Goal: Task Accomplishment & Management: Complete application form

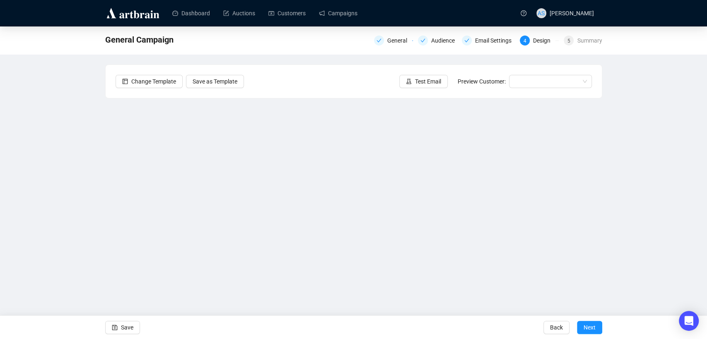
click at [631, 266] on div "General Campaign General Audience Email Settings 4 Design 5 Summary Change Temp…" at bounding box center [353, 167] width 707 height 282
click at [60, 175] on div "General Campaign General Audience Email Settings 4 Design 5 Summary Change Temp…" at bounding box center [353, 167] width 707 height 282
click at [640, 262] on div "General Campaign General Audience Email Settings 4 Design 5 Summary Change Temp…" at bounding box center [353, 167] width 707 height 282
click at [631, 279] on div "General Campaign General Audience Email Settings 4 Design 5 Summary Change Temp…" at bounding box center [353, 167] width 707 height 282
click at [642, 265] on div "General Campaign General Audience Email Settings 4 Design 5 Summary Change Temp…" at bounding box center [353, 167] width 707 height 282
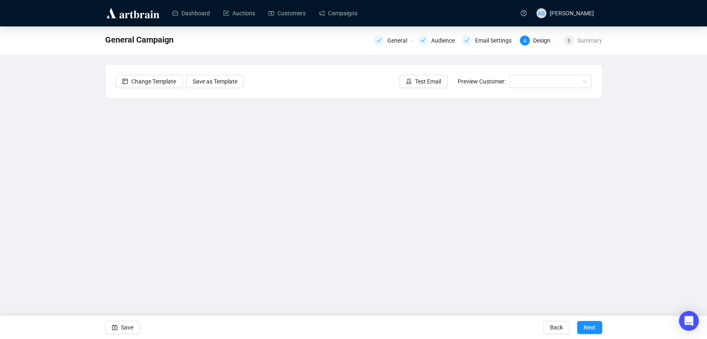
click at [102, 219] on div "General Campaign General Audience Email Settings 4 Design 5 Summary Change Temp…" at bounding box center [353, 167] width 707 height 282
click at [65, 198] on div "General Campaign General Audience Email Settings 4 Design 5 Summary Change Temp…" at bounding box center [353, 167] width 707 height 282
click at [637, 198] on div "General Campaign General Audience Email Settings 4 Design 5 Summary Change Temp…" at bounding box center [353, 167] width 707 height 282
click at [654, 199] on div "General Campaign General Audience Email Settings 4 Design 5 Summary Change Temp…" at bounding box center [353, 167] width 707 height 282
click at [641, 175] on div "General Campaign General Audience Email Settings 4 Design 5 Summary Change Temp…" at bounding box center [353, 167] width 707 height 282
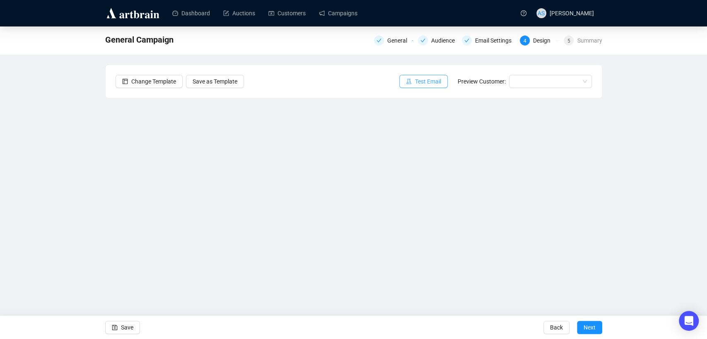
click at [423, 77] on button "Test Email" at bounding box center [423, 81] width 48 height 13
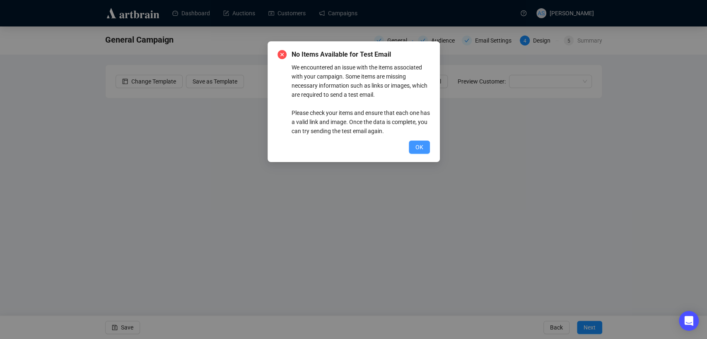
click at [421, 145] on span "OK" at bounding box center [419, 147] width 8 height 9
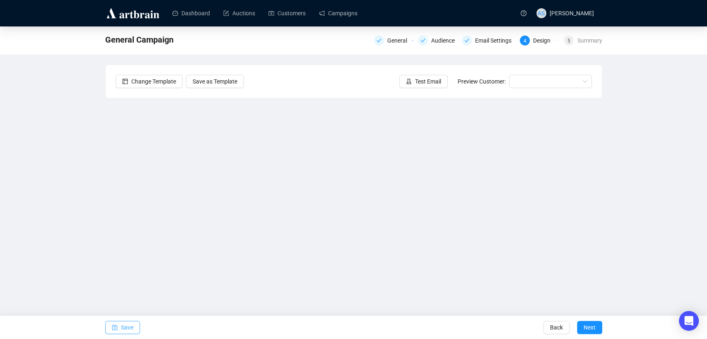
click at [114, 324] on span "button" at bounding box center [115, 327] width 6 height 23
click at [430, 81] on span "Test Email" at bounding box center [428, 81] width 26 height 9
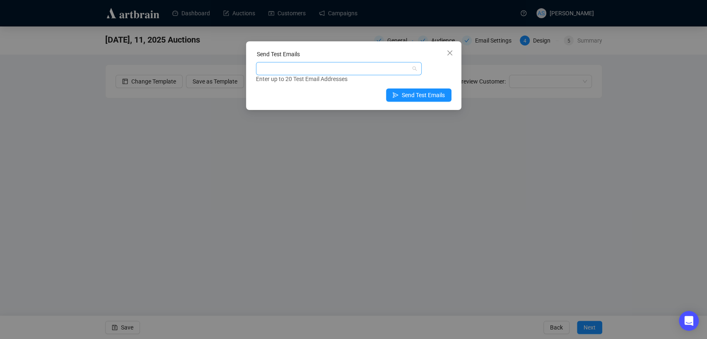
click at [360, 71] on div at bounding box center [335, 69] width 154 height 12
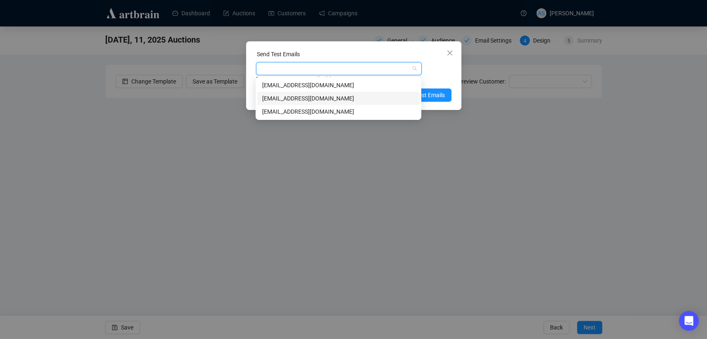
click at [337, 98] on div "[EMAIL_ADDRESS][DOMAIN_NAME]" at bounding box center [338, 98] width 152 height 9
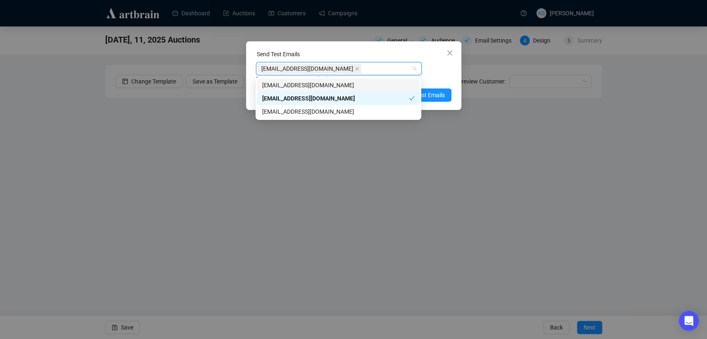
click at [445, 75] on div "Enter up to 20 Test Email Addresses" at bounding box center [353, 80] width 195 height 10
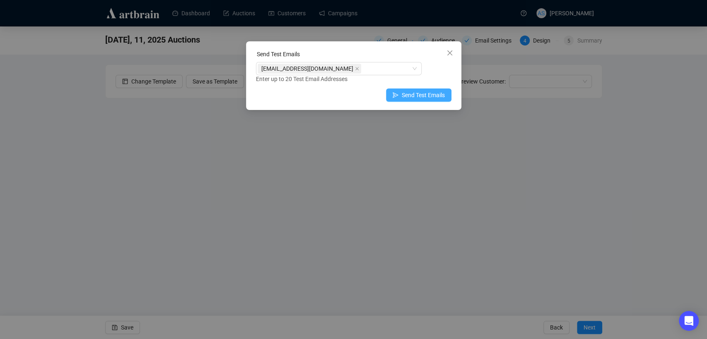
click at [428, 94] on span "Send Test Emails" at bounding box center [423, 95] width 43 height 9
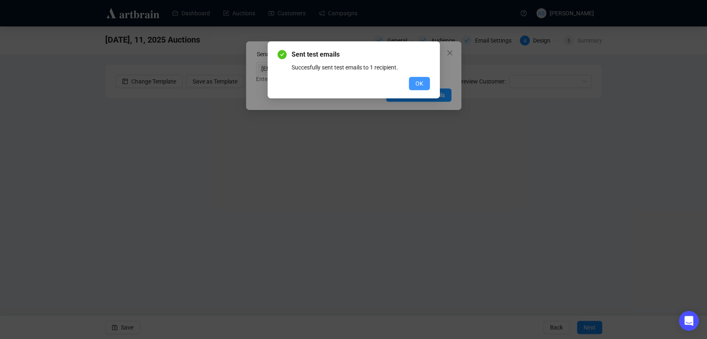
click at [423, 80] on span "OK" at bounding box center [419, 83] width 8 height 9
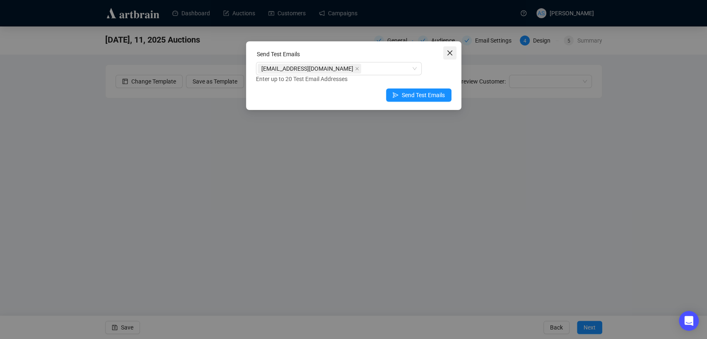
click at [452, 51] on icon "close" at bounding box center [449, 53] width 7 height 7
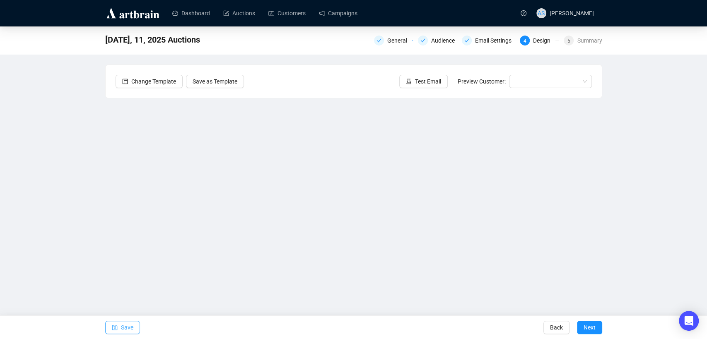
click at [129, 329] on span "Save" at bounding box center [127, 327] width 12 height 23
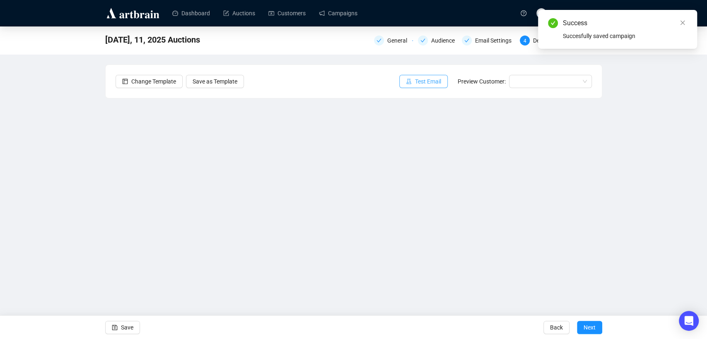
click at [415, 82] on button "Test Email" at bounding box center [423, 81] width 48 height 13
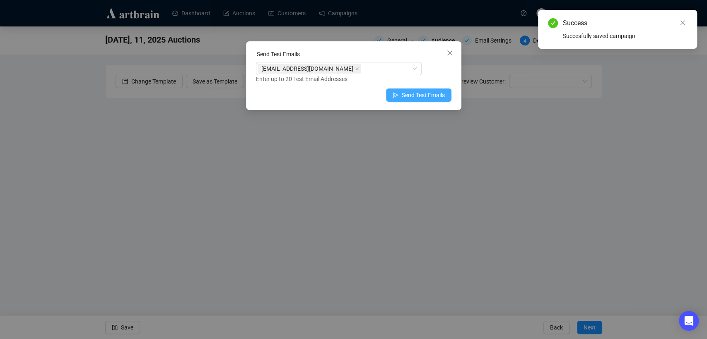
click at [405, 94] on span "Send Test Emails" at bounding box center [423, 95] width 43 height 9
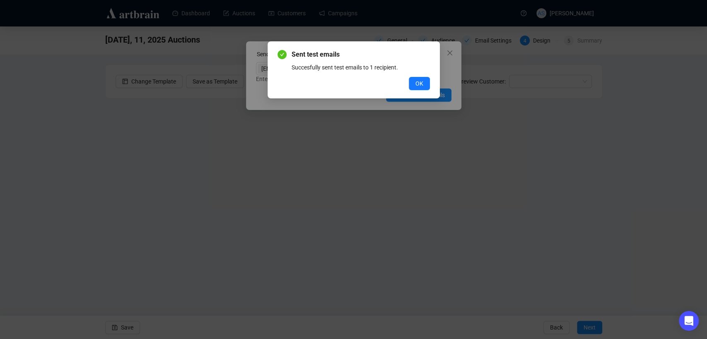
click at [83, 83] on div "Sent test emails Succesfully sent test emails to 1 recipient. OK" at bounding box center [353, 169] width 707 height 339
click at [423, 84] on span "OK" at bounding box center [419, 83] width 8 height 9
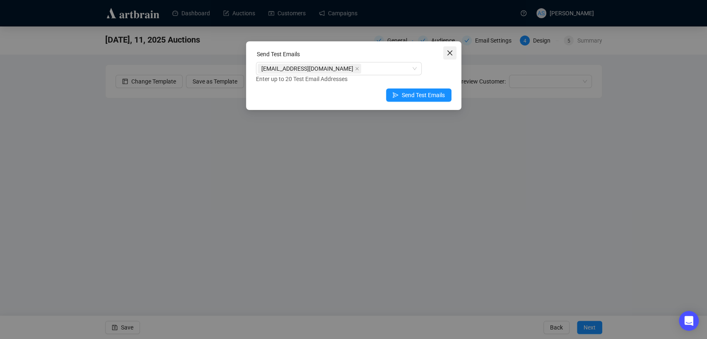
click at [452, 48] on button "Close" at bounding box center [449, 52] width 13 height 13
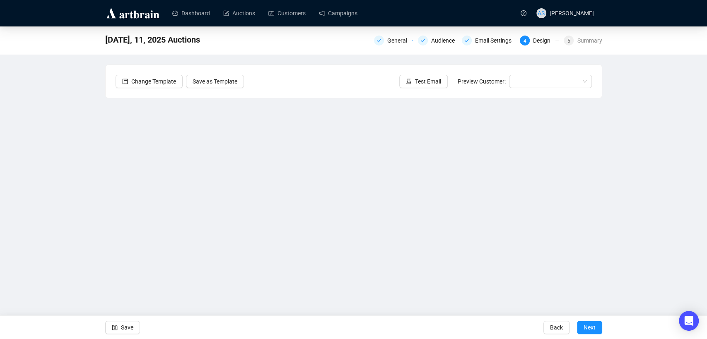
drag, startPoint x: 37, startPoint y: 189, endPoint x: 61, endPoint y: 190, distance: 24.0
click at [37, 189] on div "[DATE], 11, 2025 Auctions General Audience Email Settings 4 Design 5 Summary Ch…" at bounding box center [353, 167] width 707 height 282
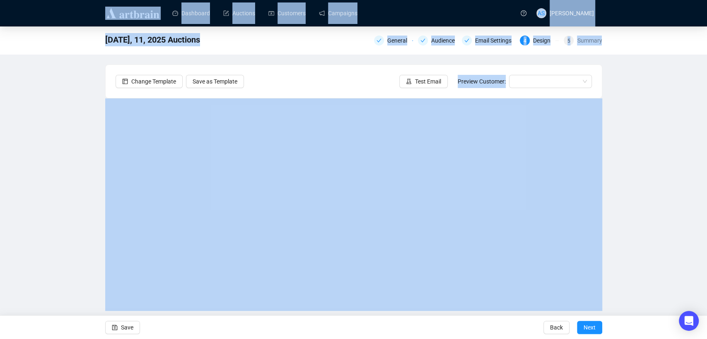
click at [669, 164] on div "[DATE], 11, 2025 Auctions General Audience Email Settings 4 Design 5 Summary Ch…" at bounding box center [353, 167] width 707 height 282
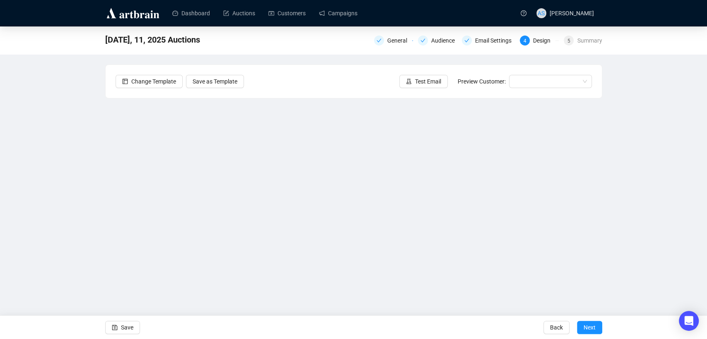
click at [48, 226] on div "[DATE], 11, 2025 Auctions General Audience Email Settings 4 Design 5 Summary Ch…" at bounding box center [353, 167] width 707 height 282
click at [126, 329] on span "Save" at bounding box center [127, 327] width 12 height 23
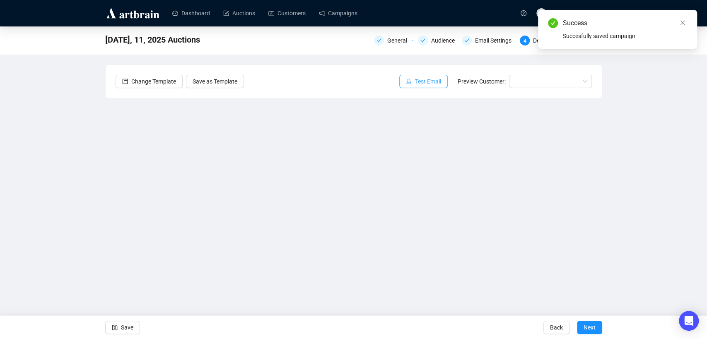
click at [432, 79] on span "Test Email" at bounding box center [428, 81] width 26 height 9
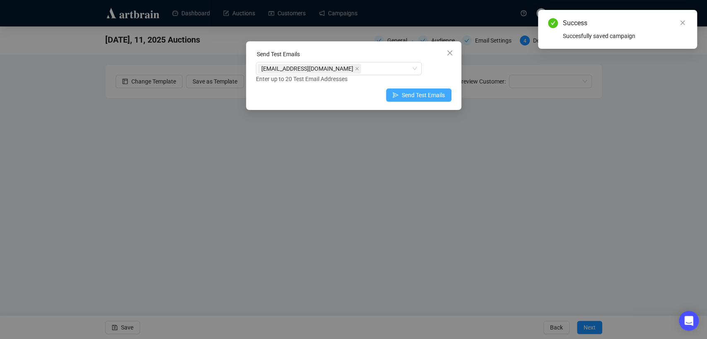
click at [414, 97] on span "Send Test Emails" at bounding box center [423, 95] width 43 height 9
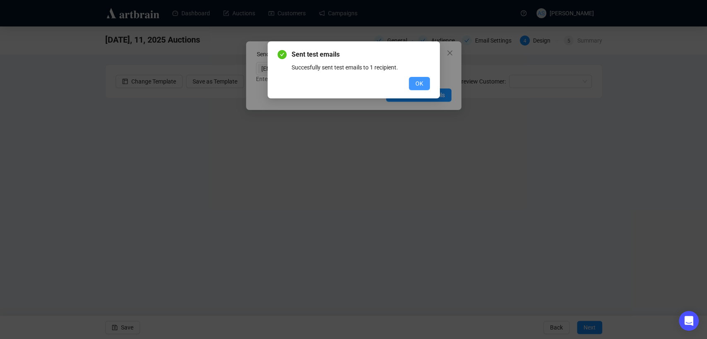
click at [421, 83] on span "OK" at bounding box center [419, 83] width 8 height 9
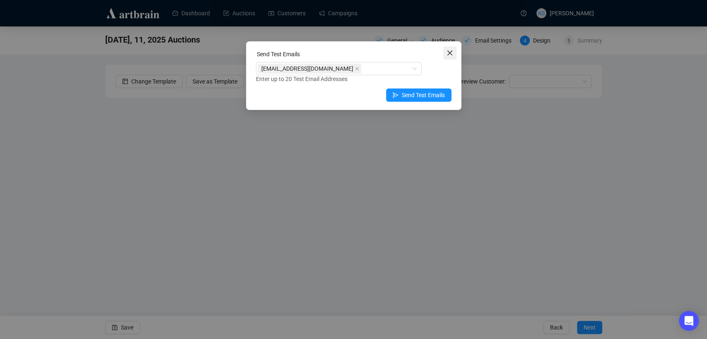
click at [452, 48] on button "Close" at bounding box center [449, 52] width 13 height 13
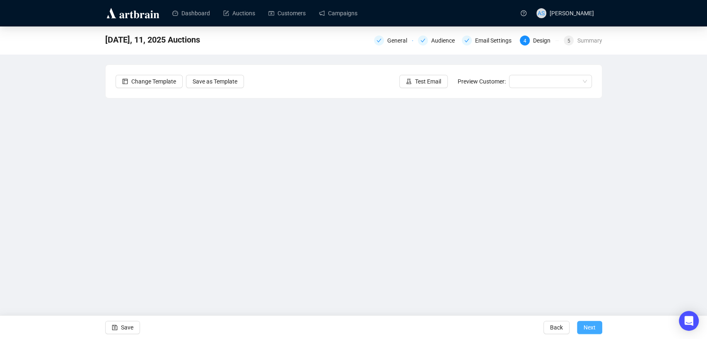
click at [587, 324] on span "Next" at bounding box center [589, 327] width 12 height 23
